Goal: Task Accomplishment & Management: Complete application form

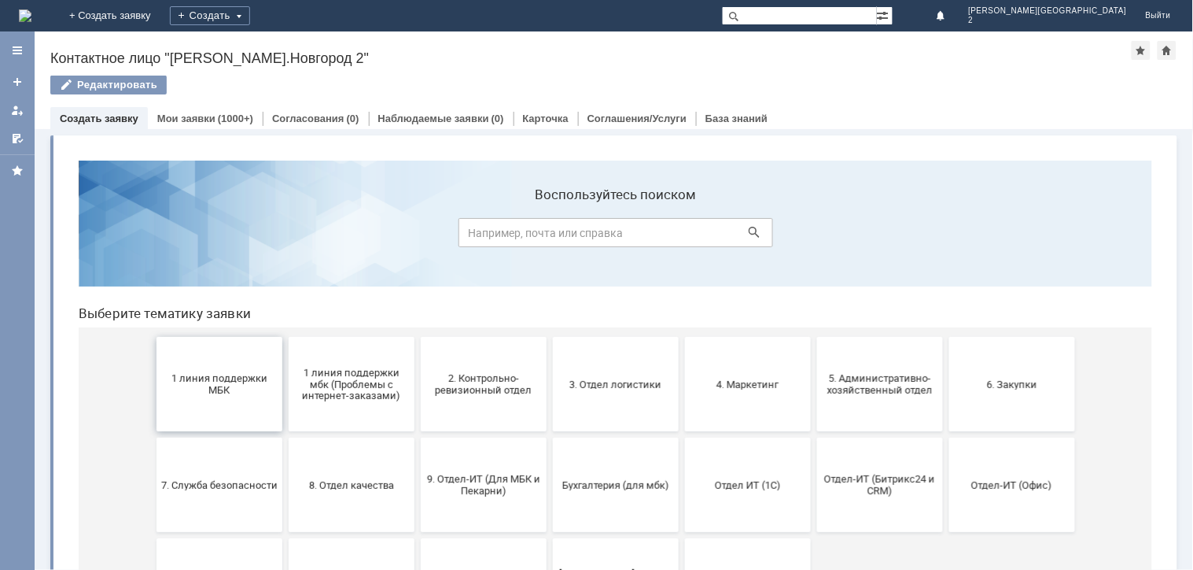
click at [243, 413] on button "1 линия поддержки МБК" at bounding box center [219, 383] width 126 height 94
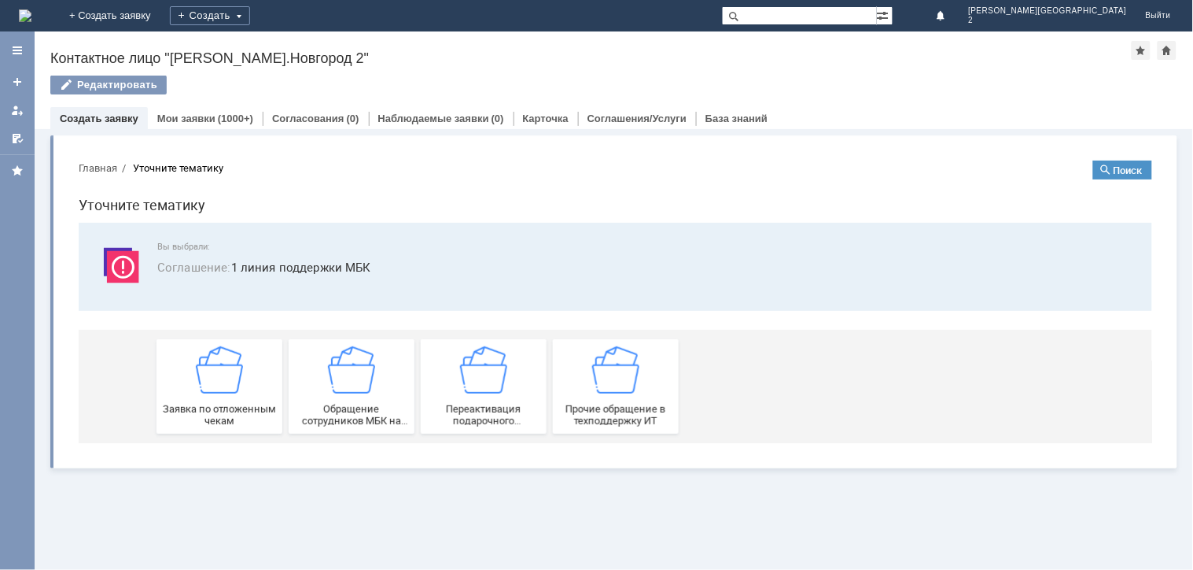
click at [243, 413] on span "Заявка по отложенным чекам" at bounding box center [218, 414] width 116 height 24
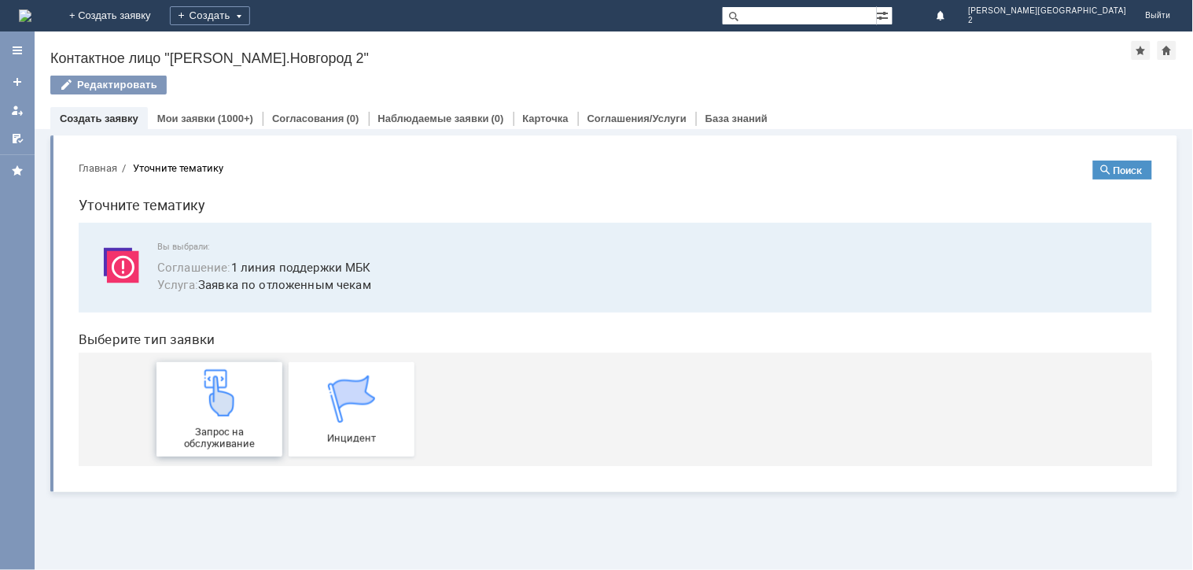
click at [219, 430] on span "Запрос на обслуживание" at bounding box center [218, 437] width 116 height 24
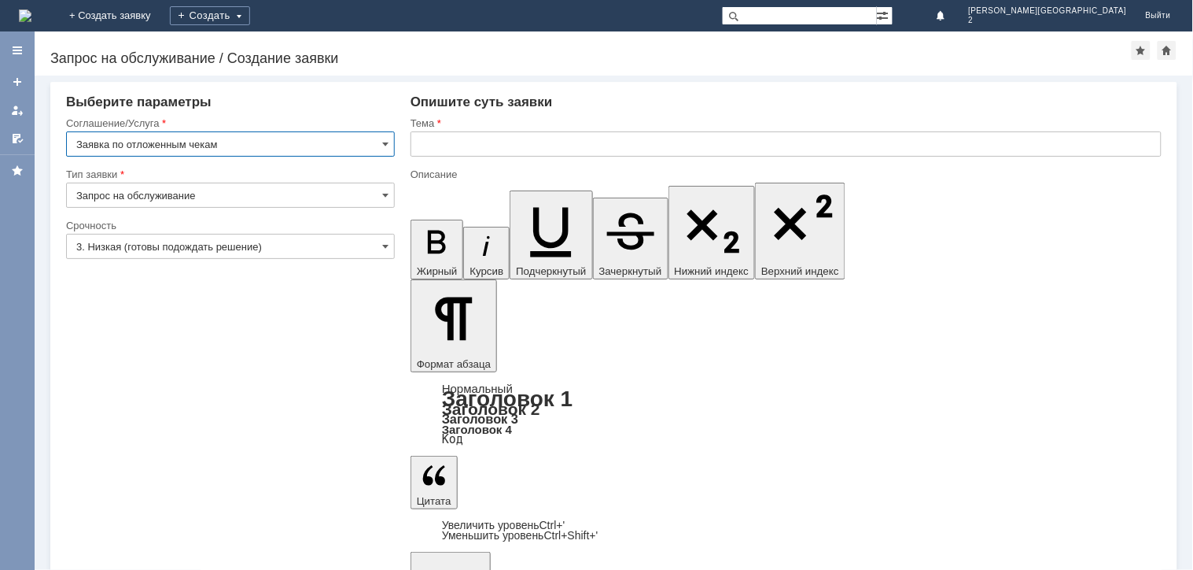
click at [441, 137] on input "text" at bounding box center [786, 143] width 751 height 25
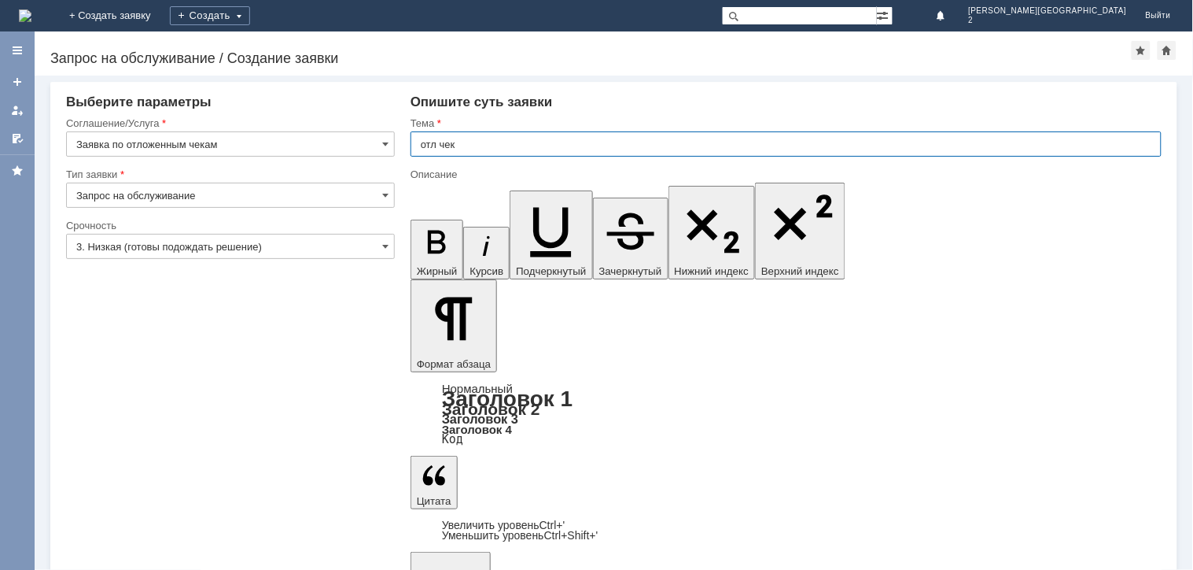
type input "отл чек"
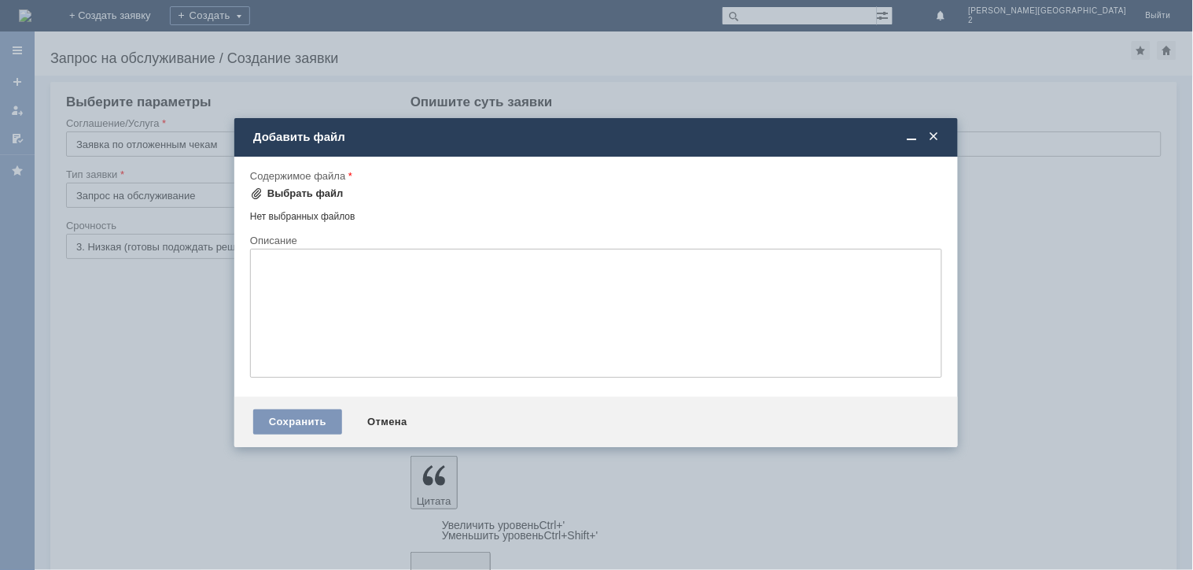
click at [319, 187] on div "Выбрать файл" at bounding box center [305, 193] width 76 height 13
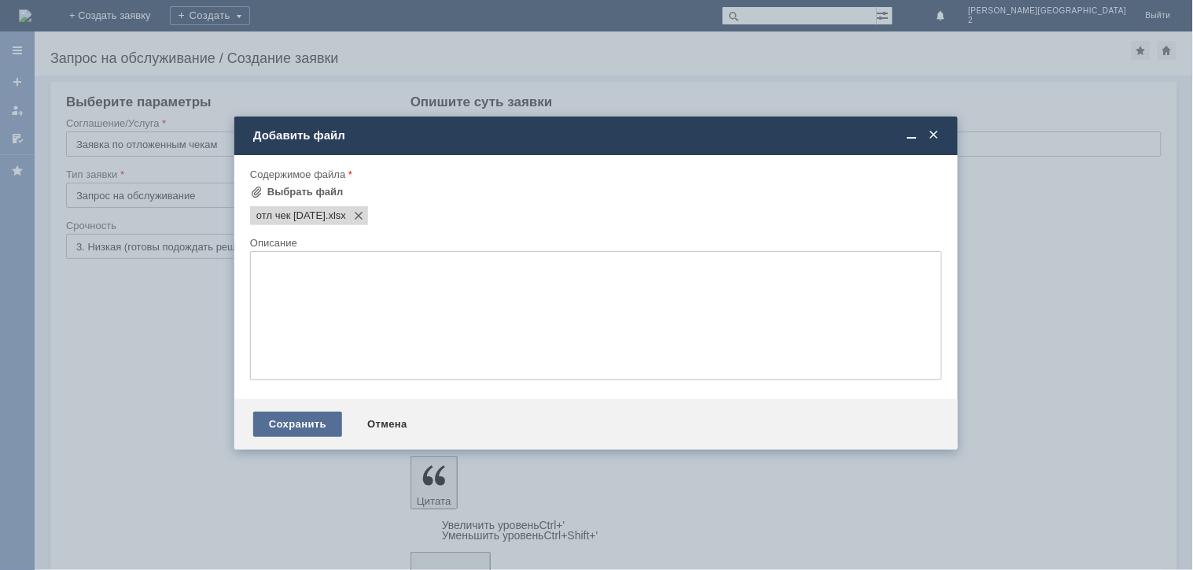
click at [273, 421] on div "Сохранить" at bounding box center [297, 423] width 89 height 25
